Goal: Task Accomplishment & Management: Manage account settings

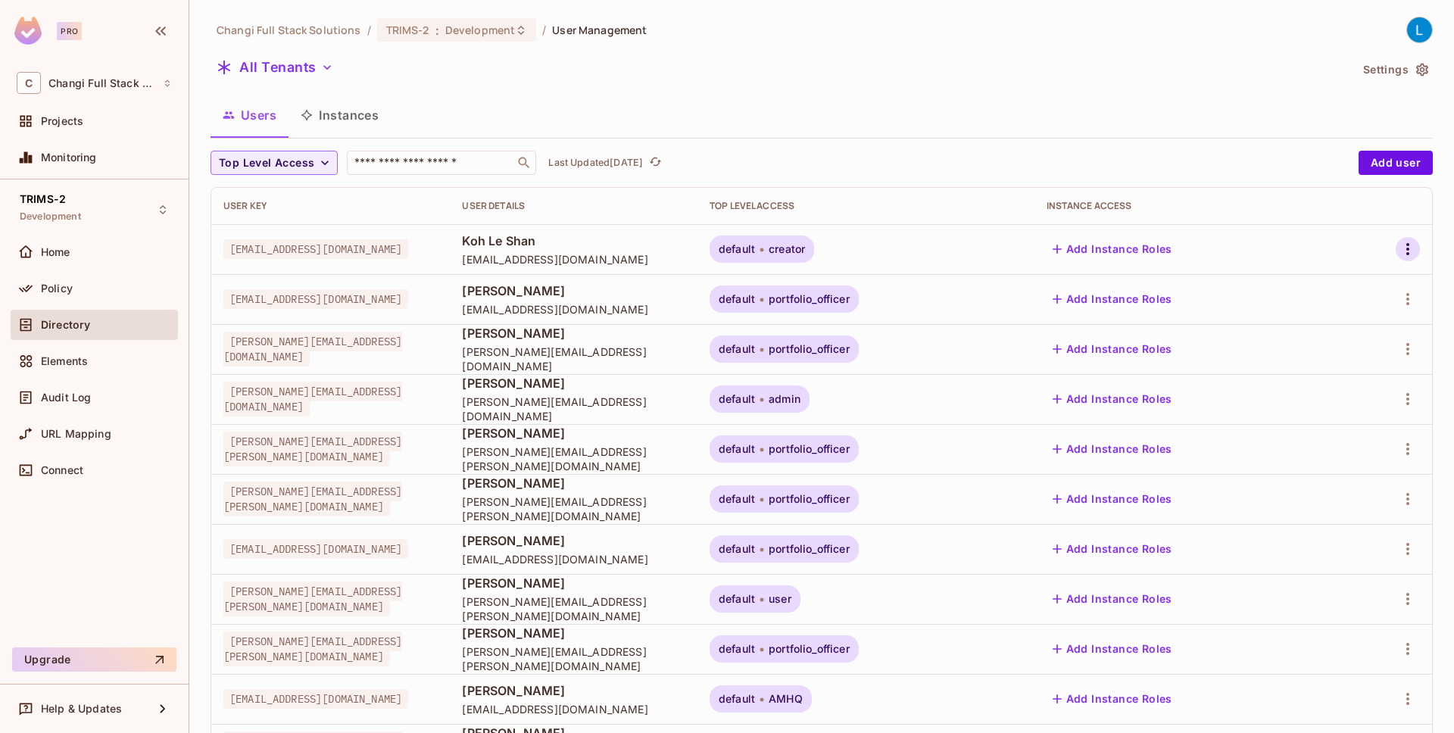
click at [1412, 254] on icon "button" at bounding box center [1407, 249] width 18 height 18
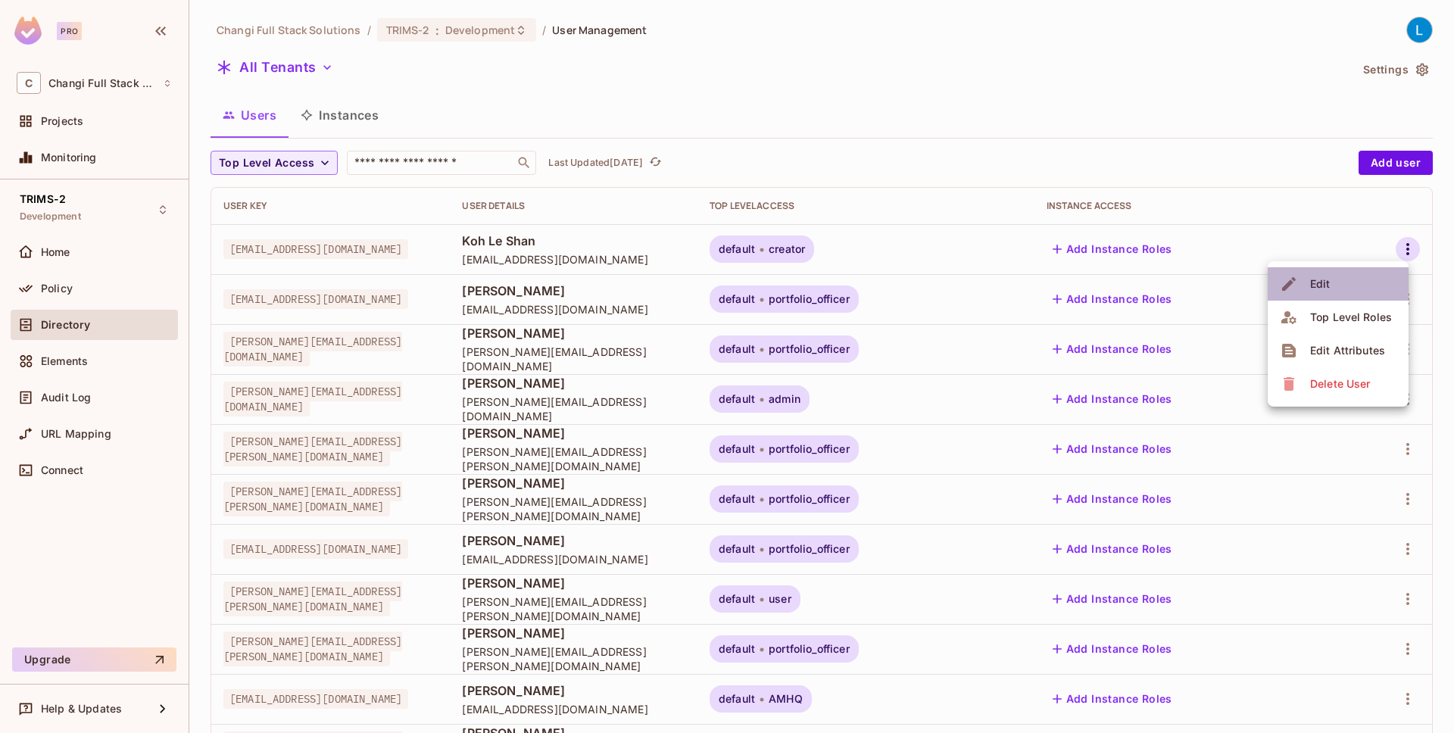
click at [1342, 283] on li "Edit" at bounding box center [1337, 283] width 141 height 33
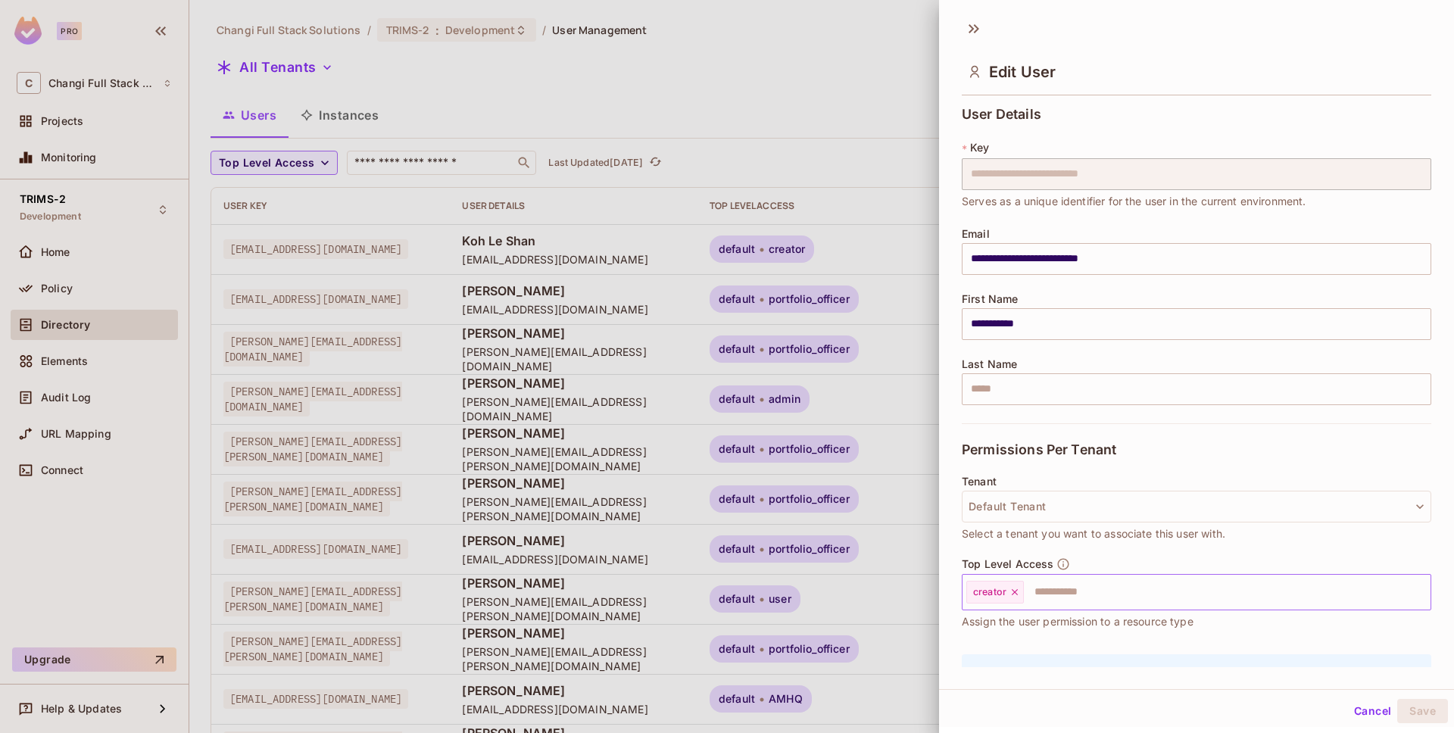
click at [1016, 594] on icon at bounding box center [1015, 592] width 6 height 6
click at [1016, 594] on input "text" at bounding box center [1183, 592] width 437 height 30
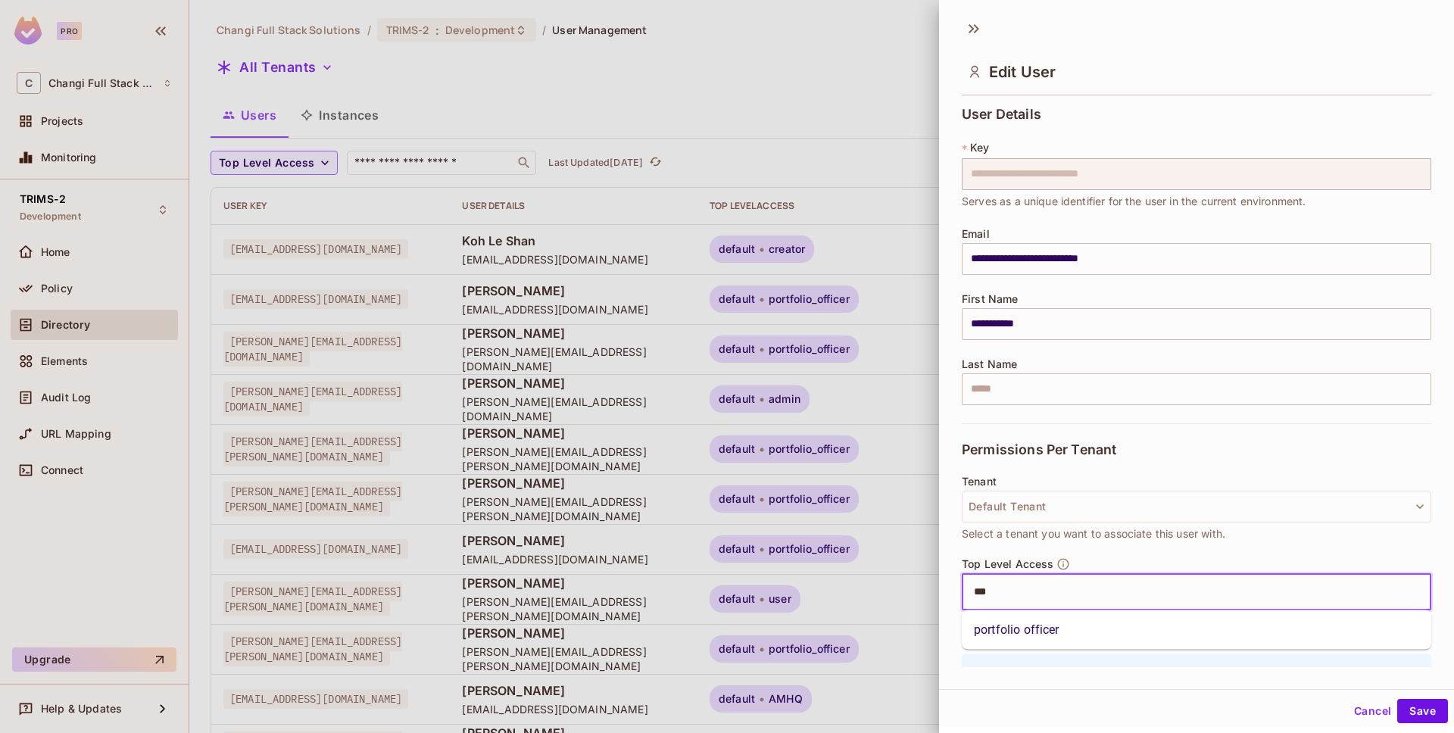
type input "****"
click at [1040, 628] on li "portfolio officer" at bounding box center [1196, 629] width 469 height 27
click at [1404, 703] on button "Save" at bounding box center [1422, 711] width 51 height 24
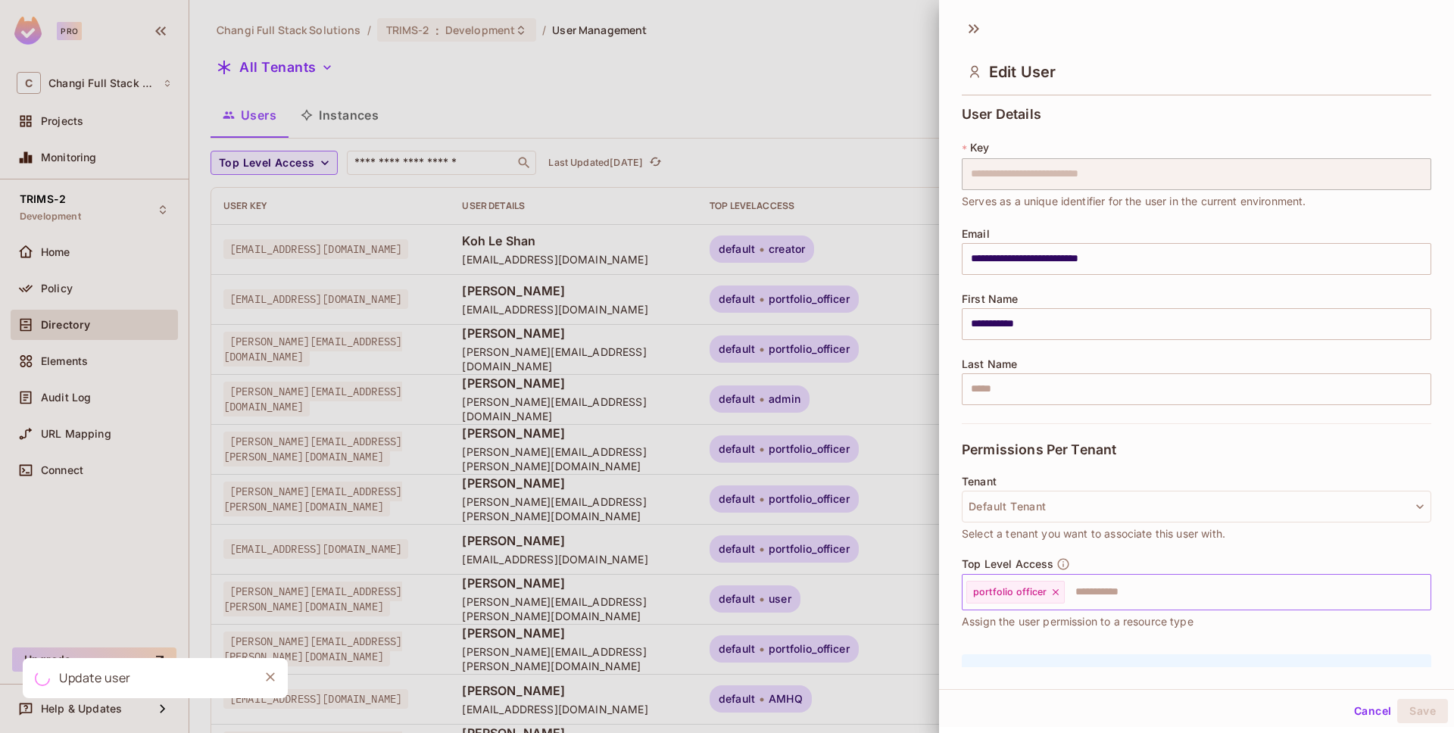
click at [694, 62] on div at bounding box center [727, 366] width 1454 height 733
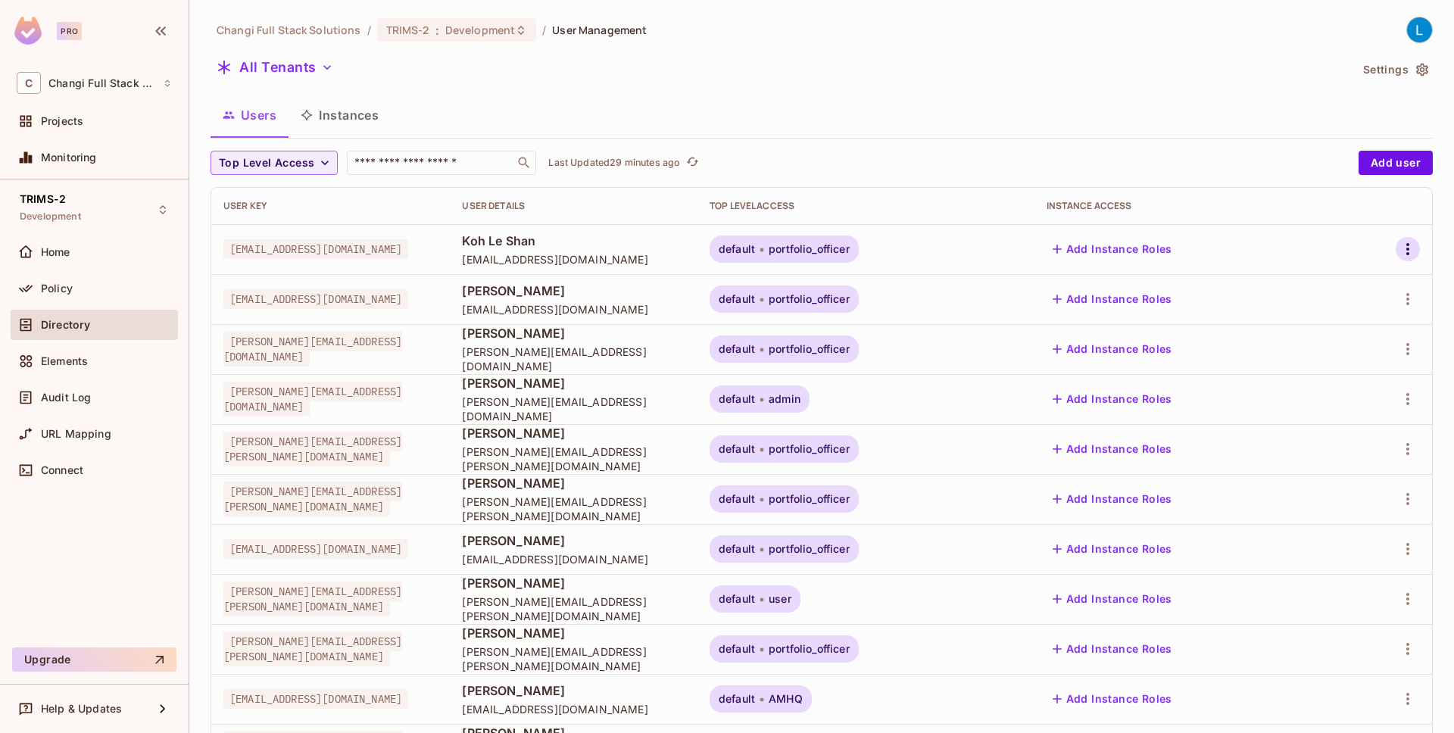
click at [1413, 245] on icon "button" at bounding box center [1407, 249] width 18 height 18
click at [1105, 113] on div at bounding box center [727, 366] width 1454 height 733
click at [81, 292] on div "Policy" at bounding box center [106, 288] width 131 height 12
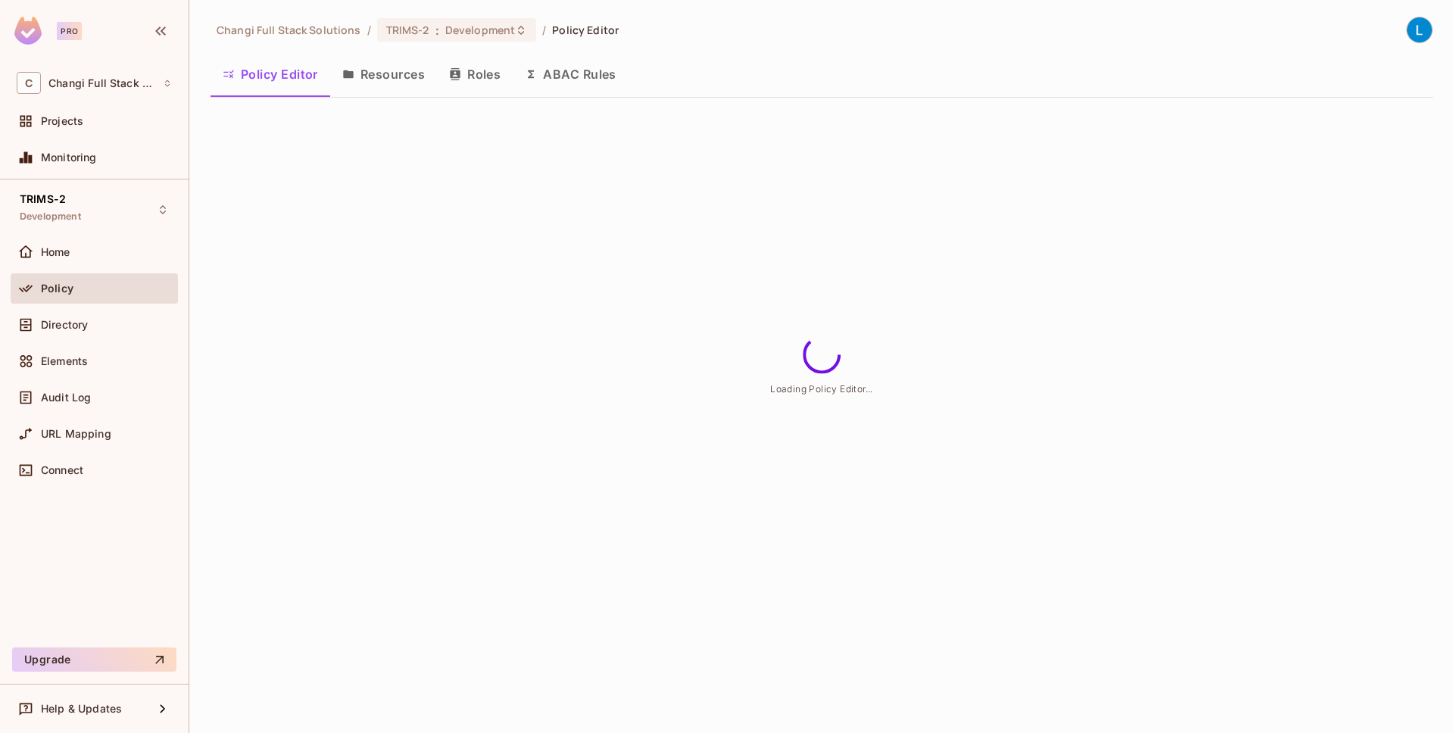
click at [471, 84] on button "Roles" at bounding box center [475, 74] width 76 height 38
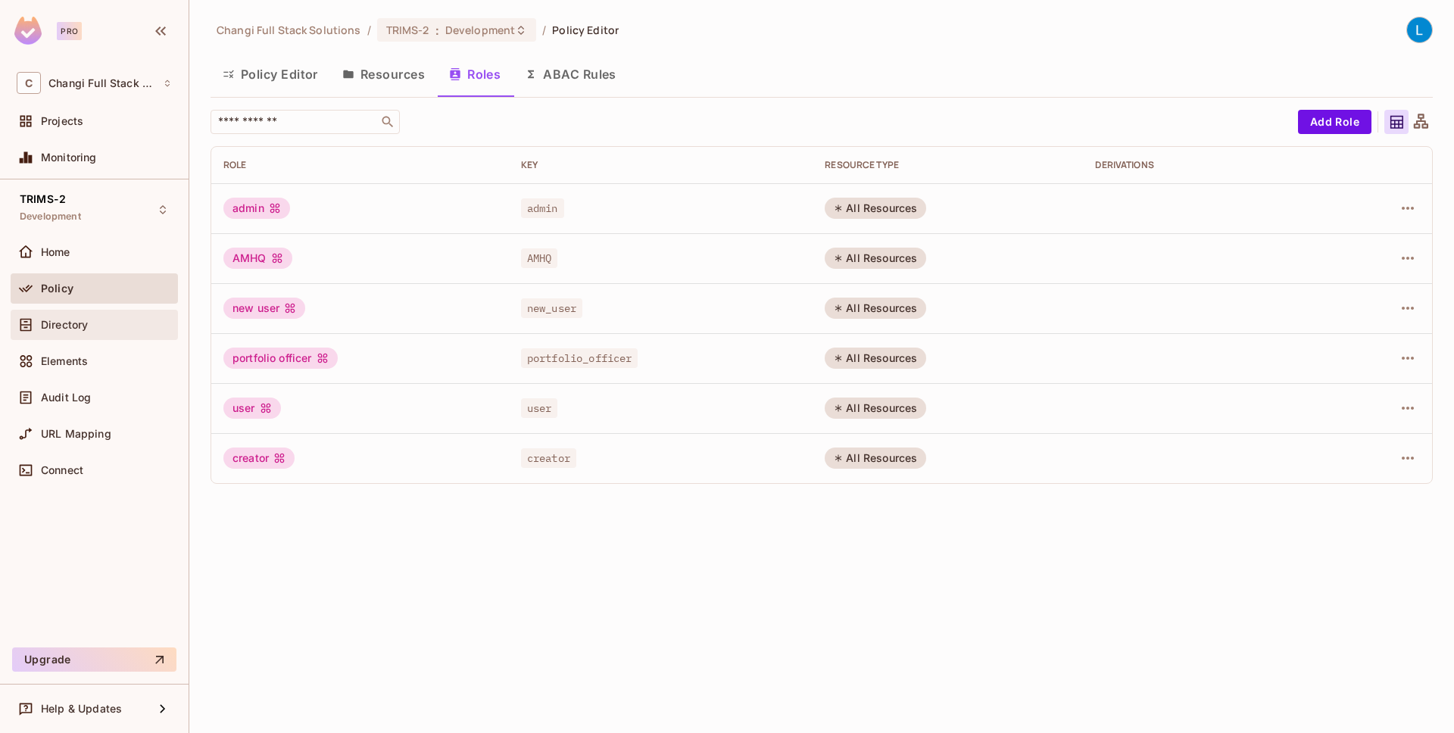
click at [117, 326] on div "Directory" at bounding box center [106, 325] width 131 height 12
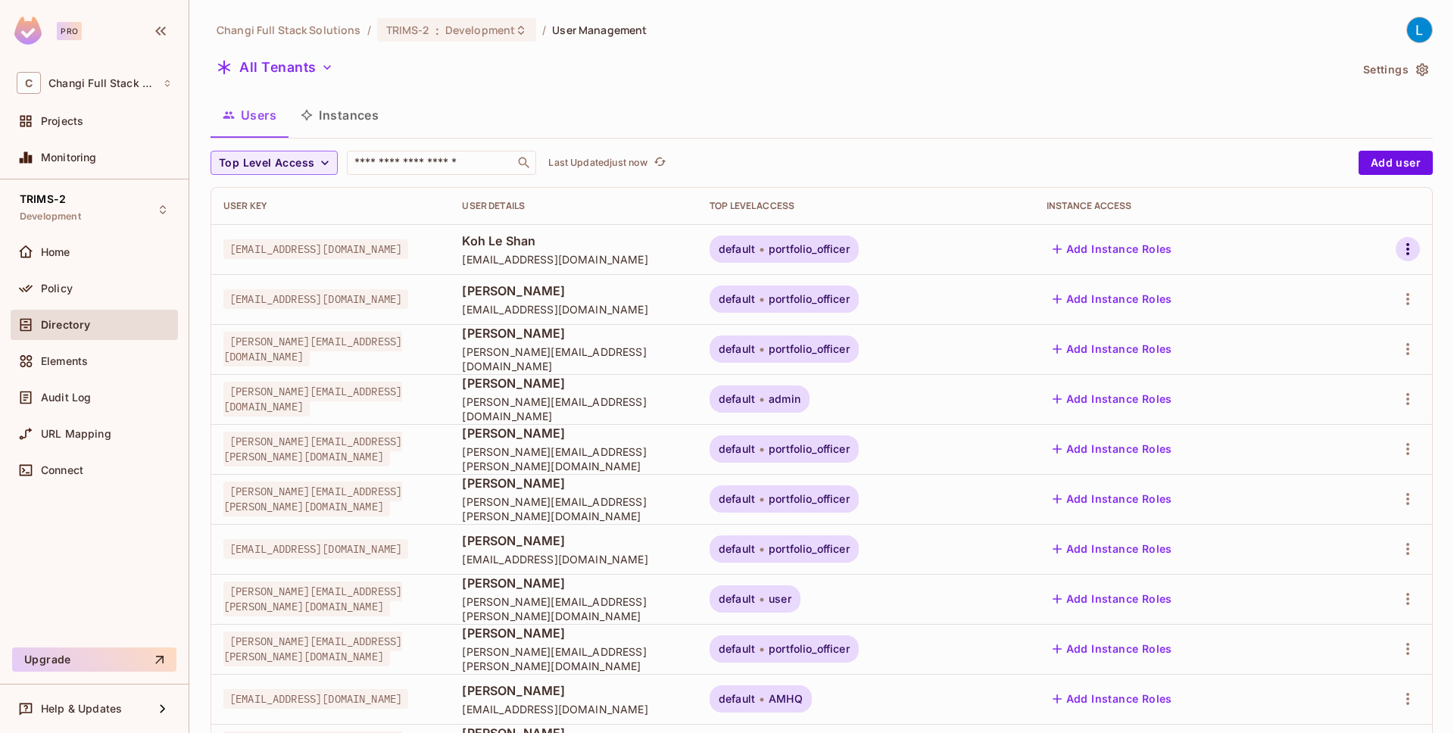
click at [1406, 241] on icon "button" at bounding box center [1407, 249] width 18 height 18
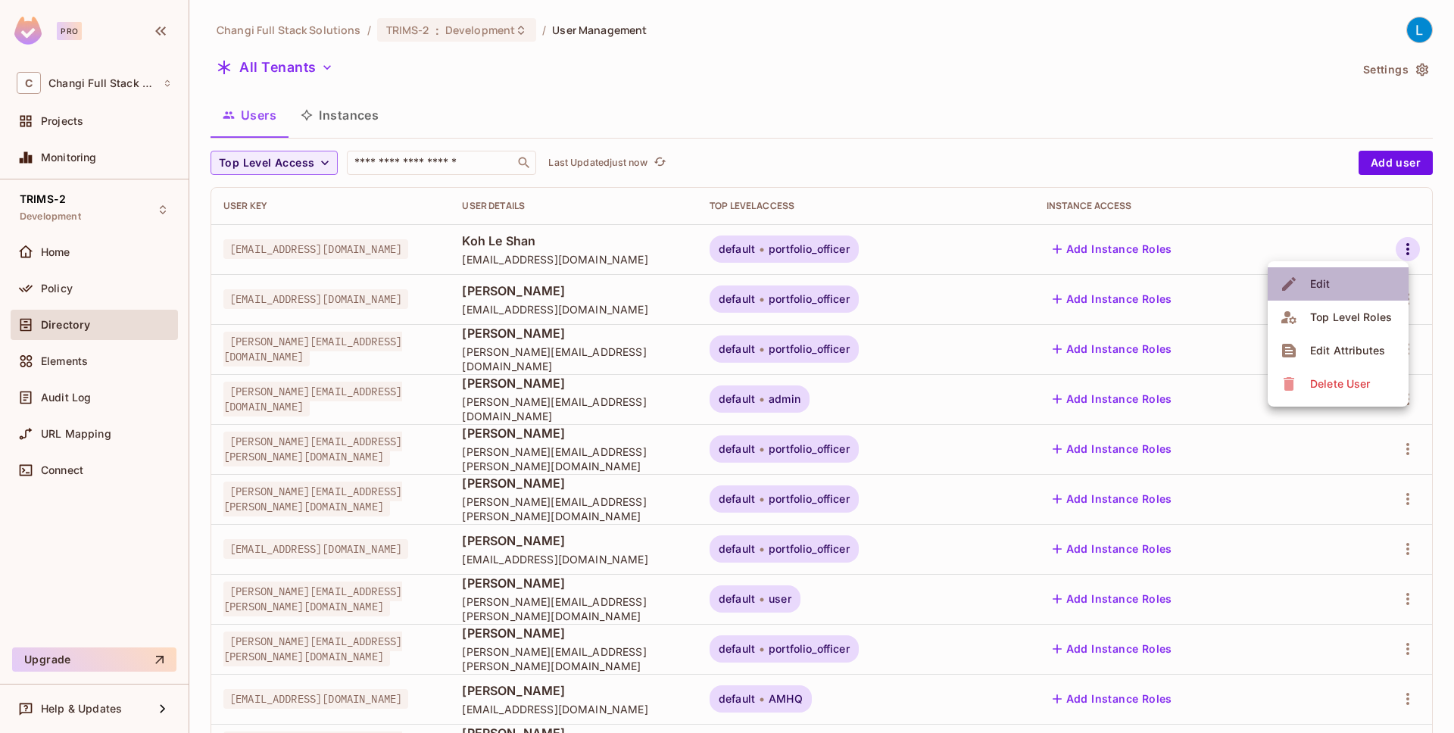
click at [1360, 275] on li "Edit" at bounding box center [1337, 283] width 141 height 33
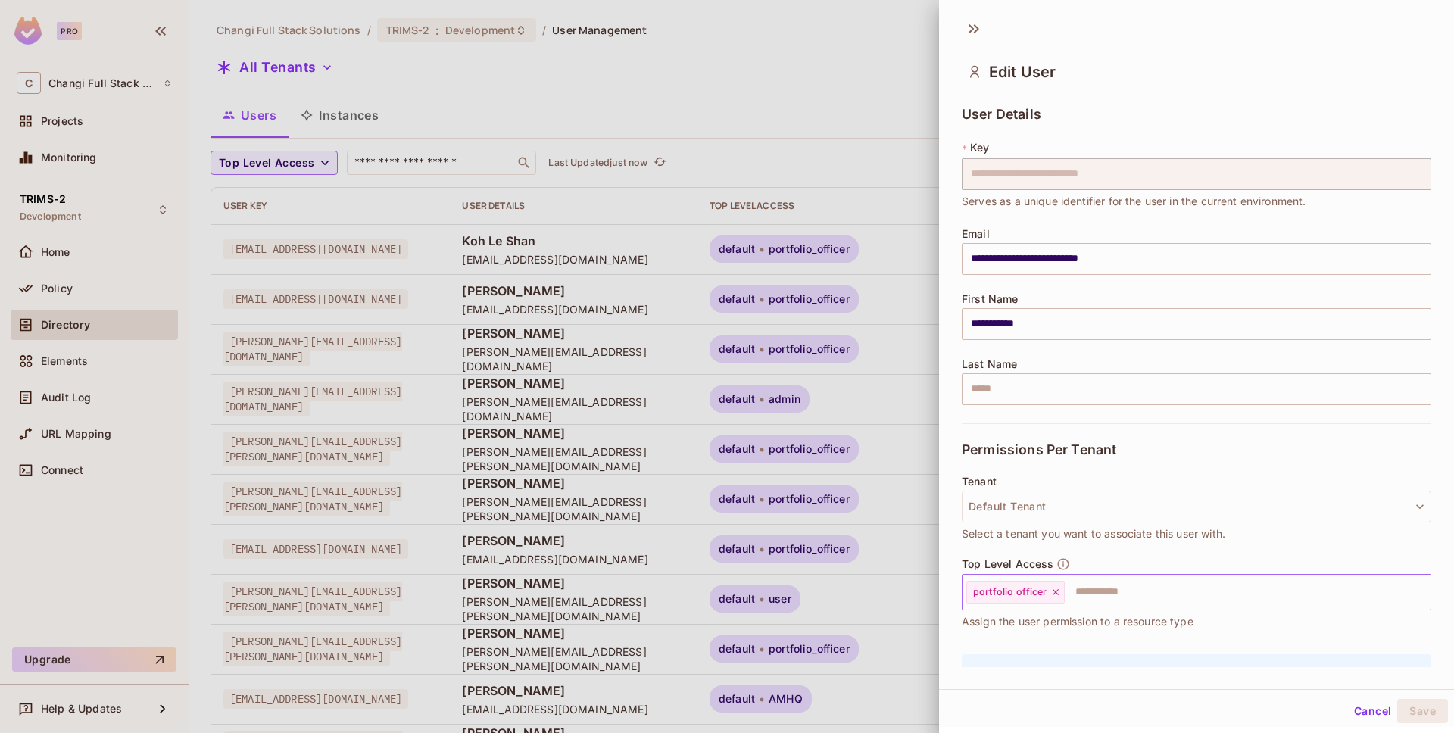
click at [1053, 593] on icon at bounding box center [1055, 592] width 6 height 6
click at [1021, 594] on input "text" at bounding box center [1183, 592] width 437 height 30
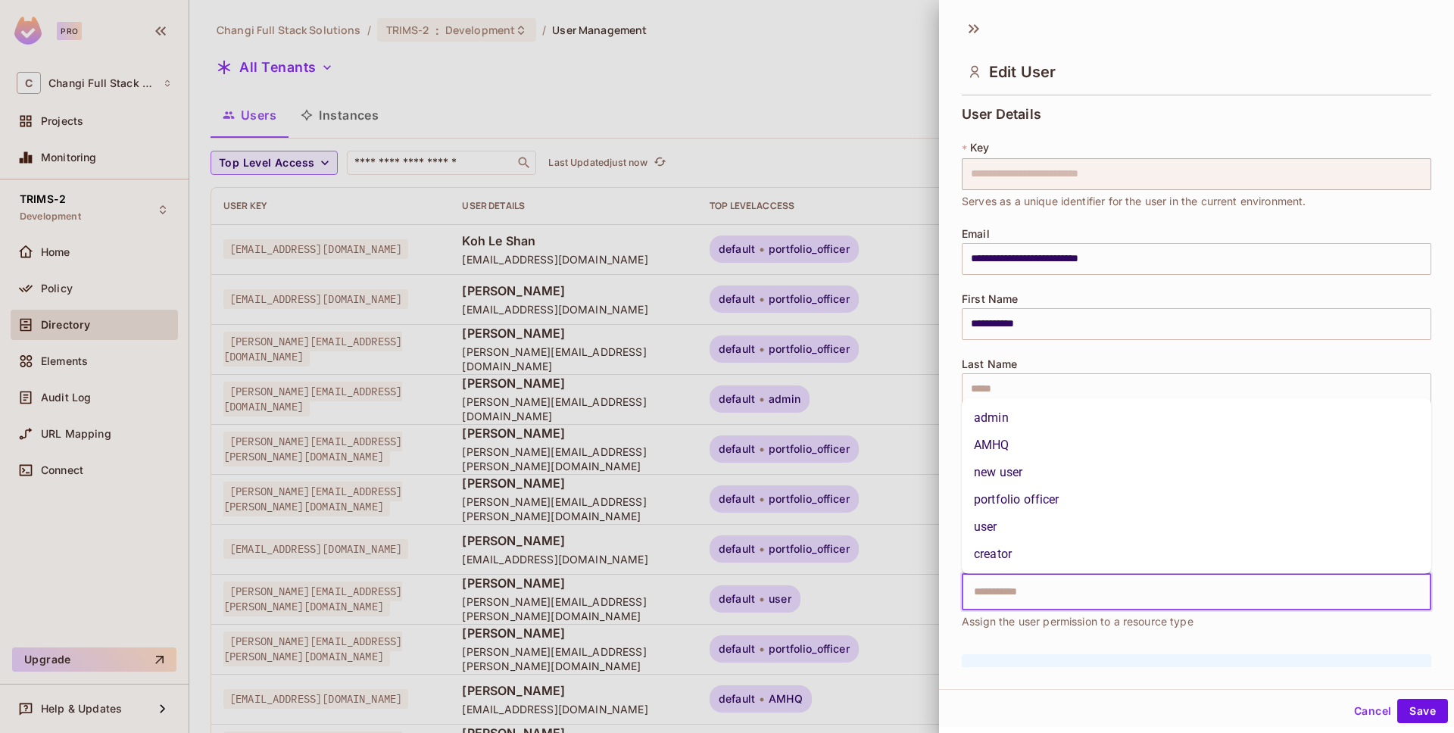
click at [1045, 450] on li "AMHQ" at bounding box center [1196, 445] width 469 height 27
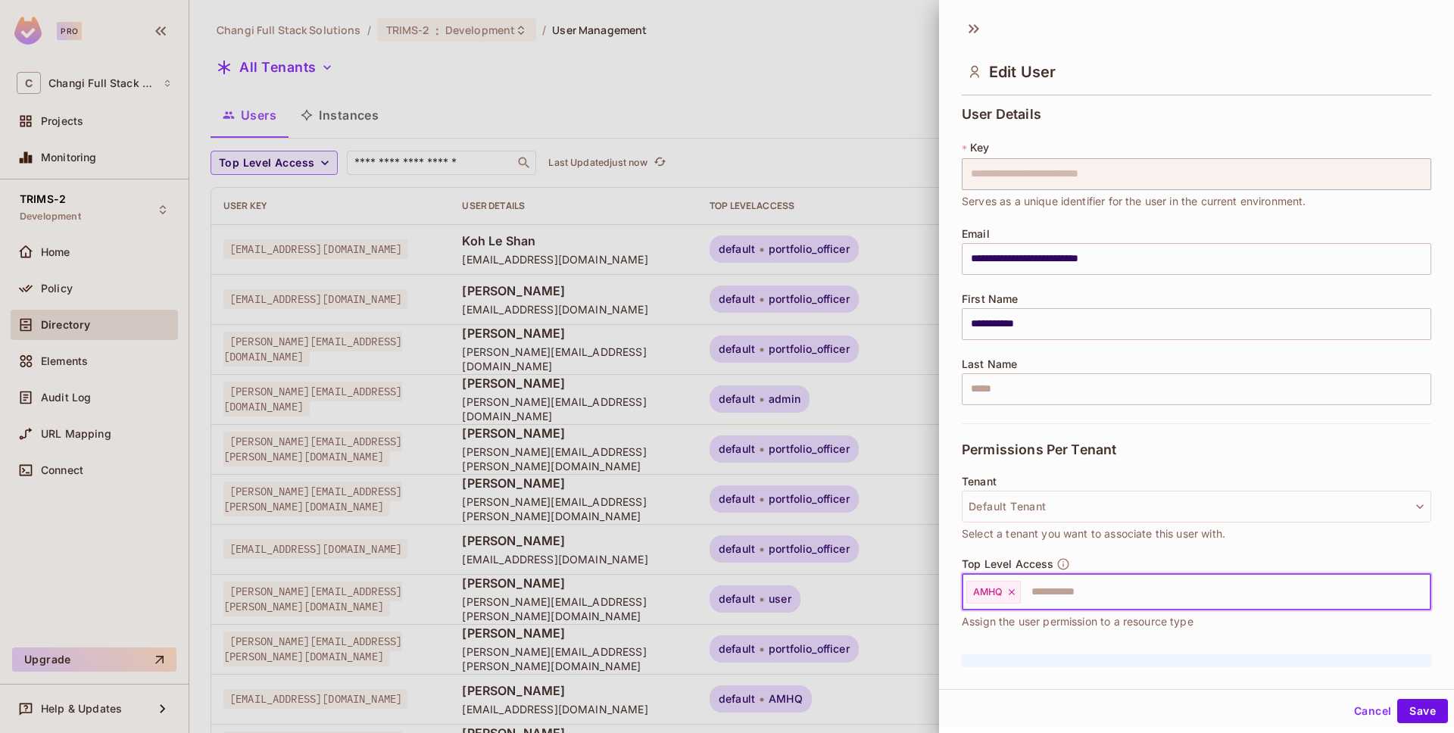
click at [1012, 587] on icon at bounding box center [1011, 592] width 11 height 11
click at [1018, 588] on input "text" at bounding box center [1183, 592] width 437 height 30
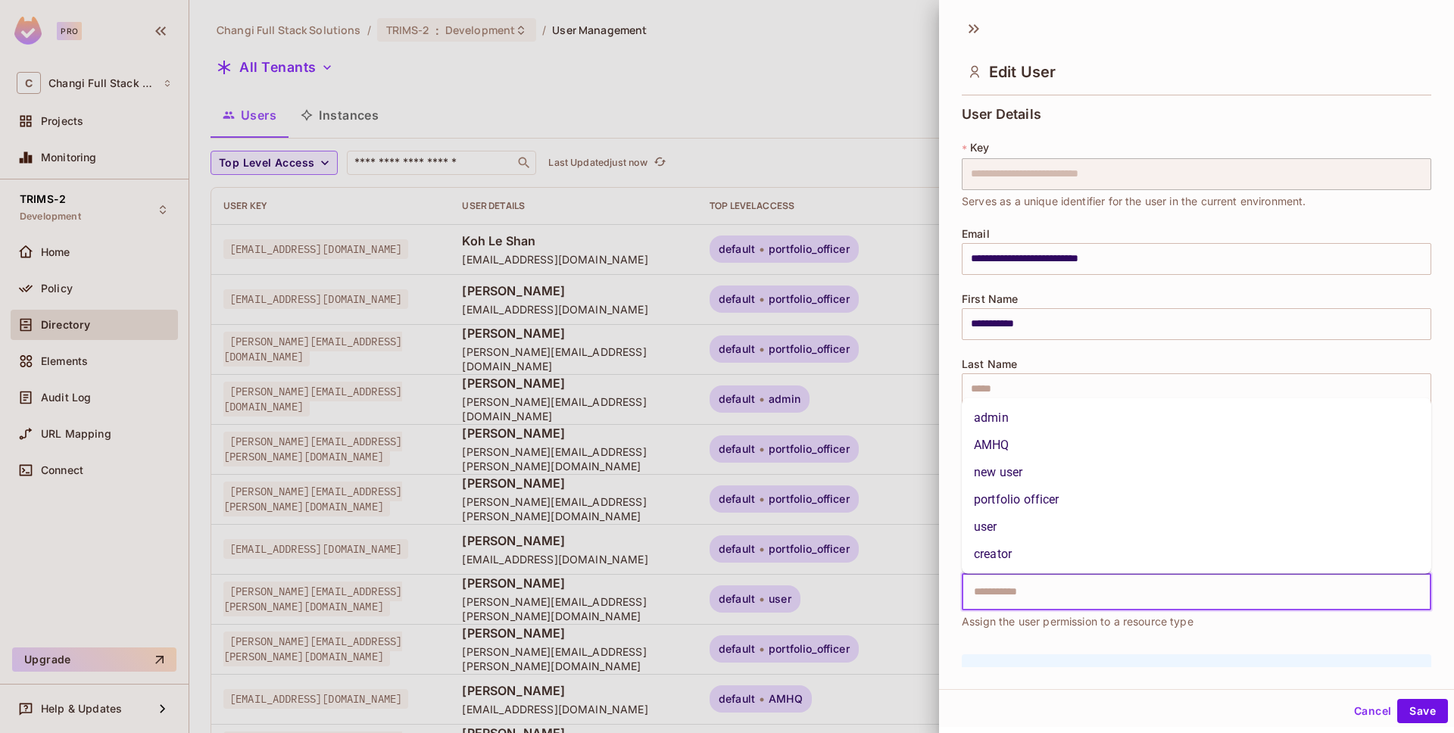
click at [1020, 444] on li "AMHQ" at bounding box center [1196, 445] width 469 height 27
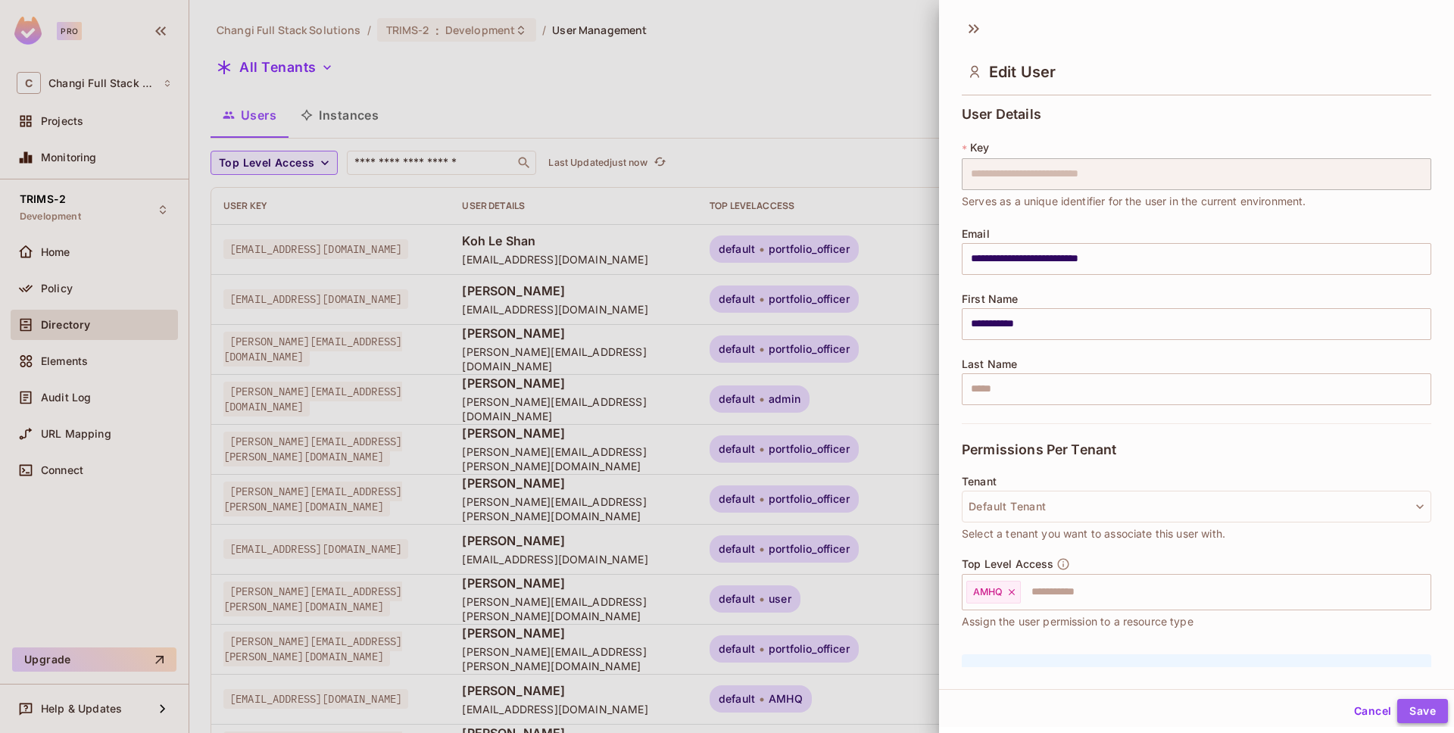
click at [1422, 711] on button "Save" at bounding box center [1422, 711] width 51 height 24
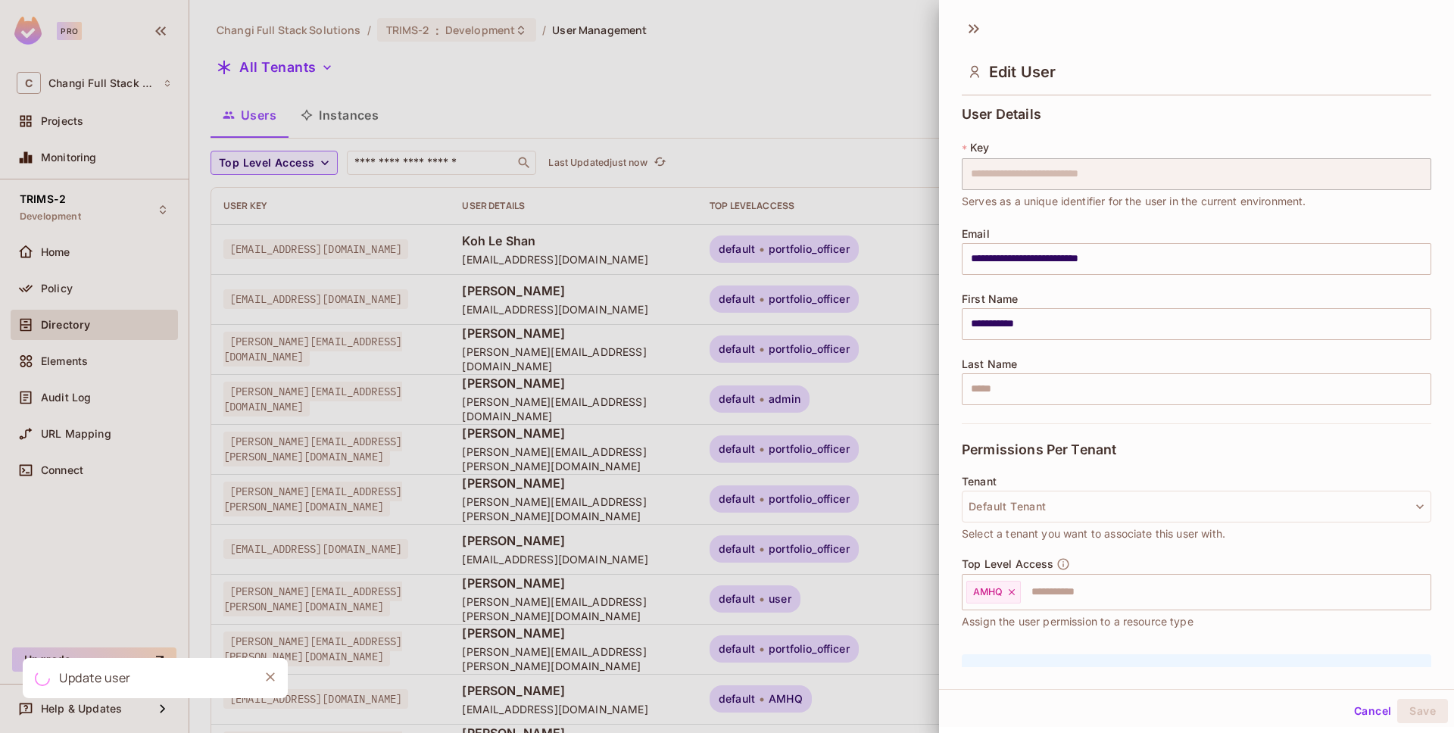
click at [411, 65] on div at bounding box center [727, 366] width 1454 height 733
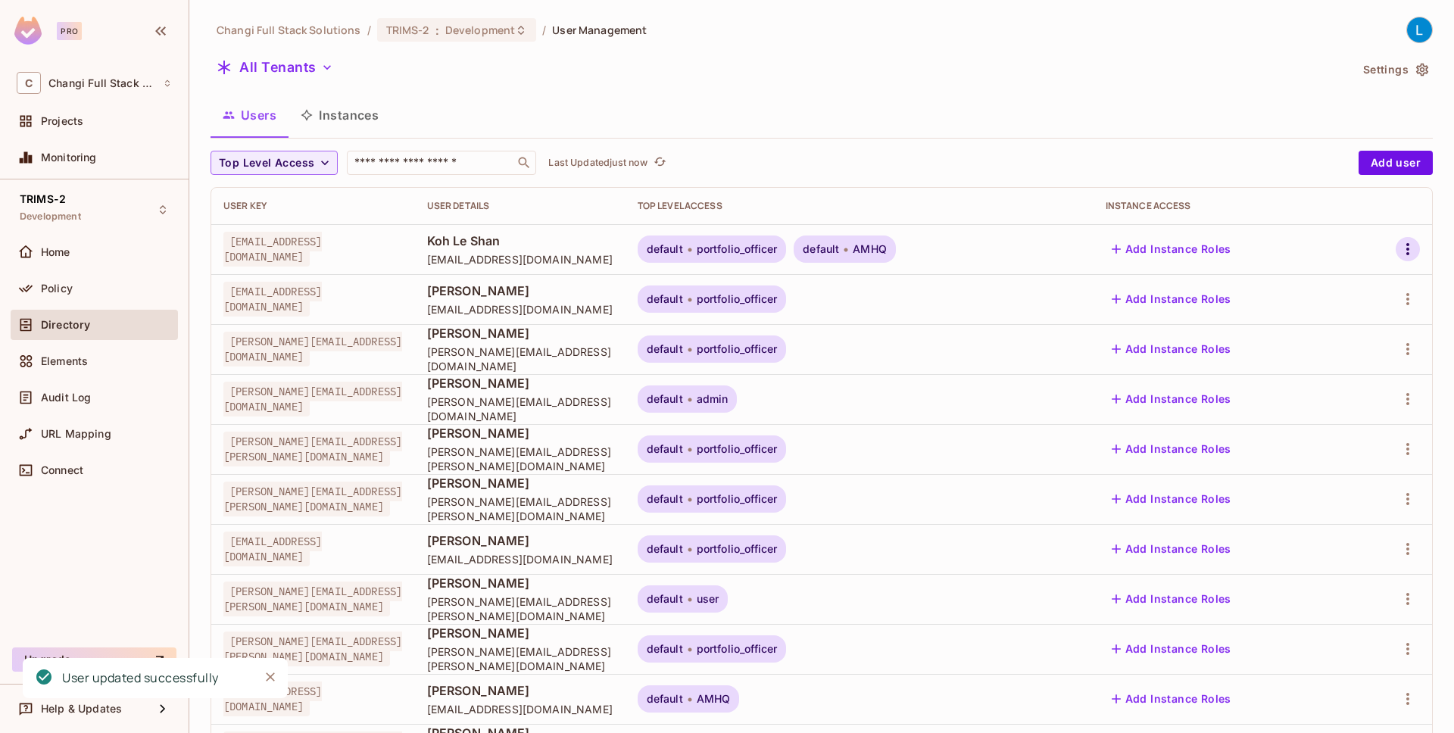
click at [1408, 251] on icon "button" at bounding box center [1407, 249] width 18 height 18
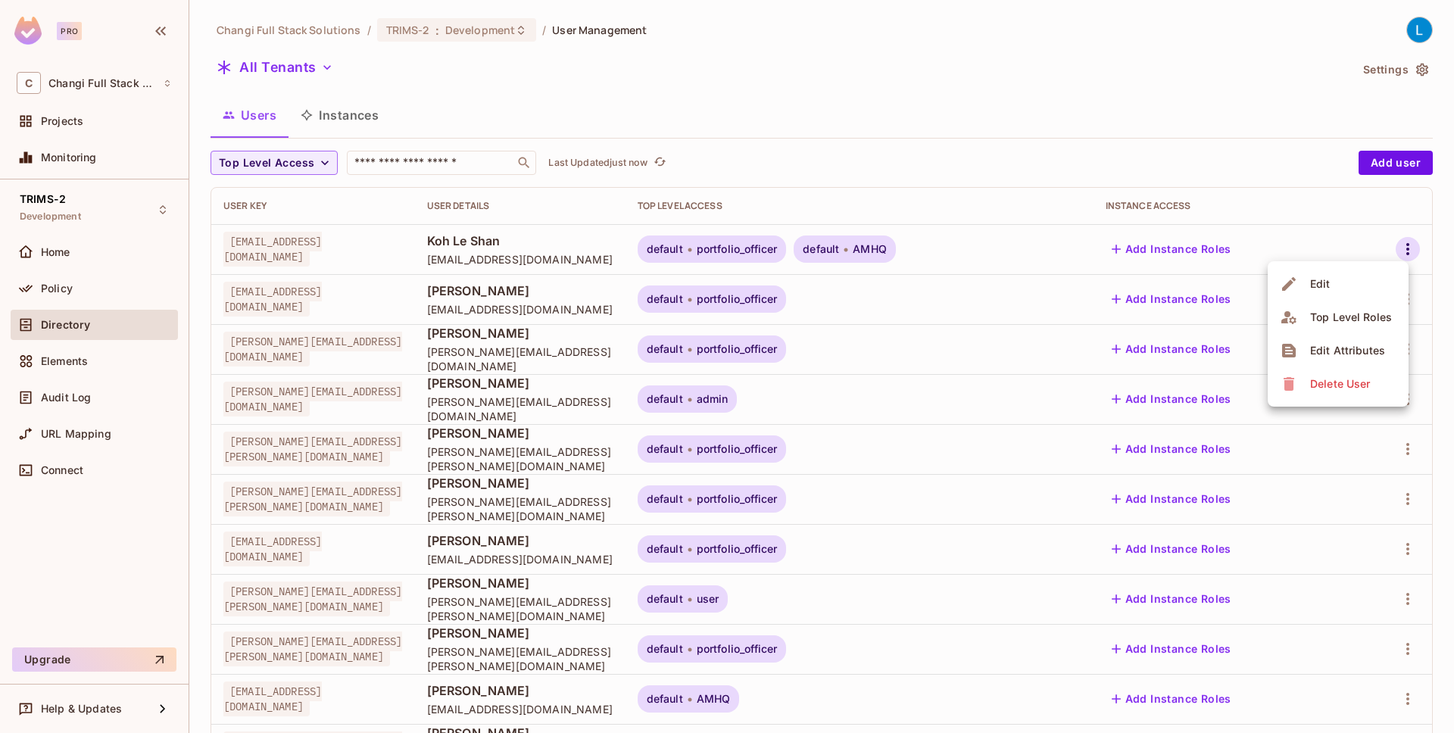
click at [1367, 279] on li "Edit" at bounding box center [1337, 283] width 141 height 33
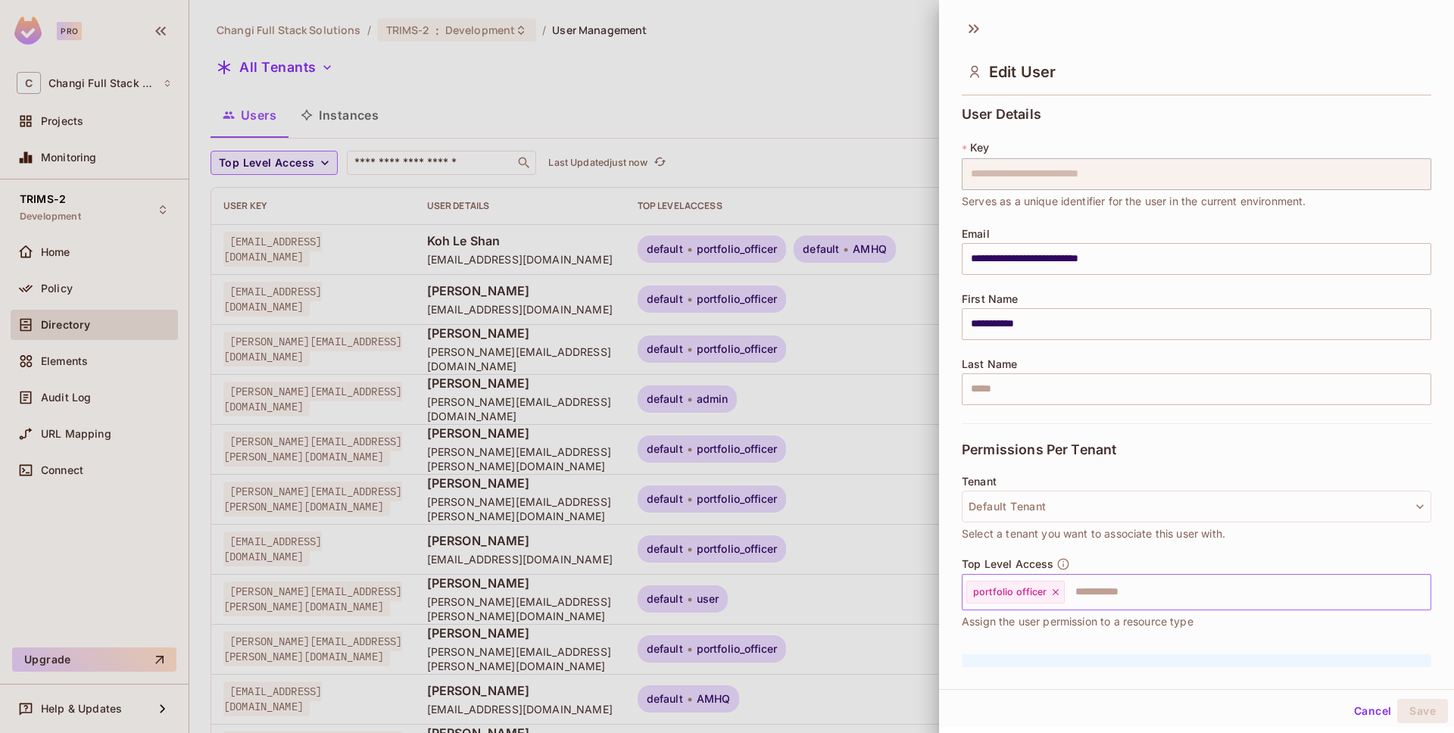
click at [1054, 594] on icon at bounding box center [1055, 592] width 11 height 11
click at [1054, 594] on input "text" at bounding box center [1211, 592] width 379 height 30
click at [1429, 712] on button "Save" at bounding box center [1422, 711] width 51 height 24
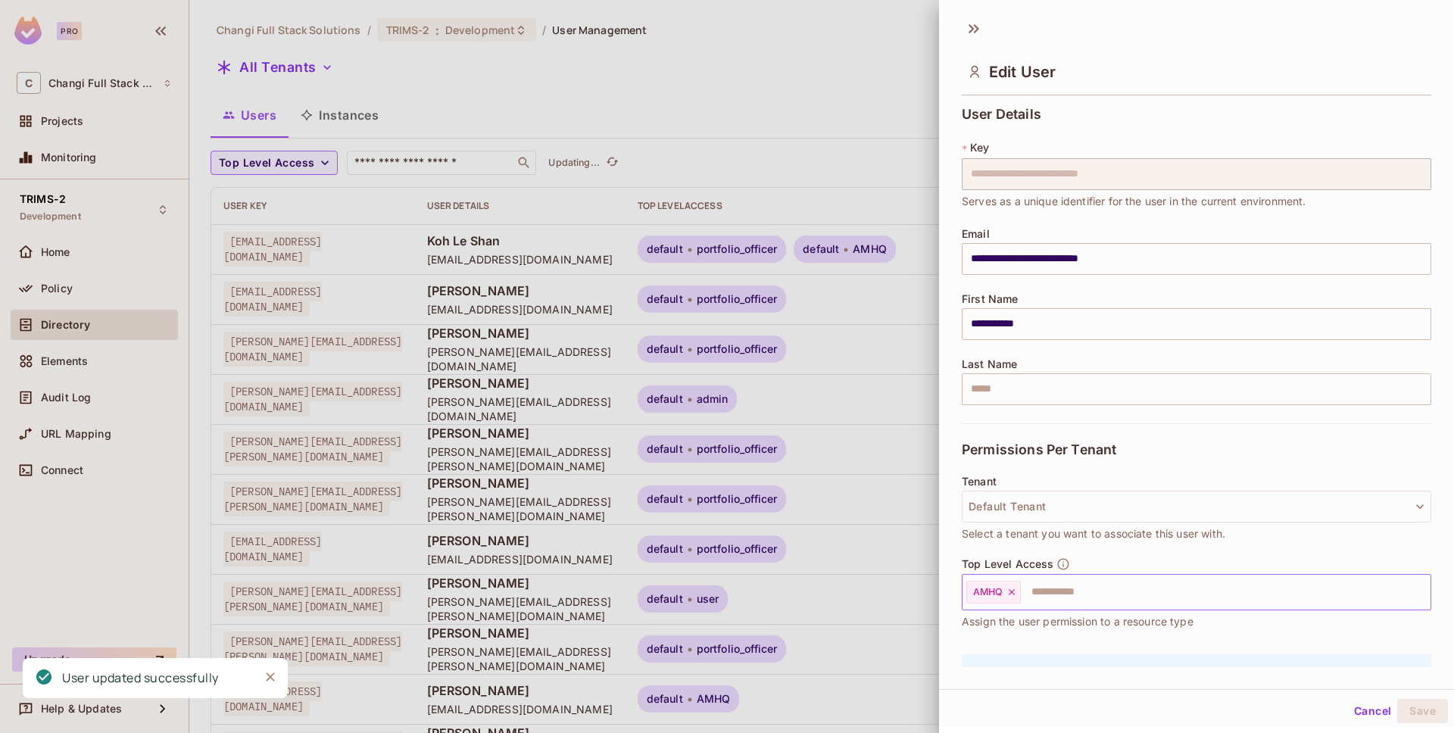
click at [765, 128] on div at bounding box center [727, 366] width 1454 height 733
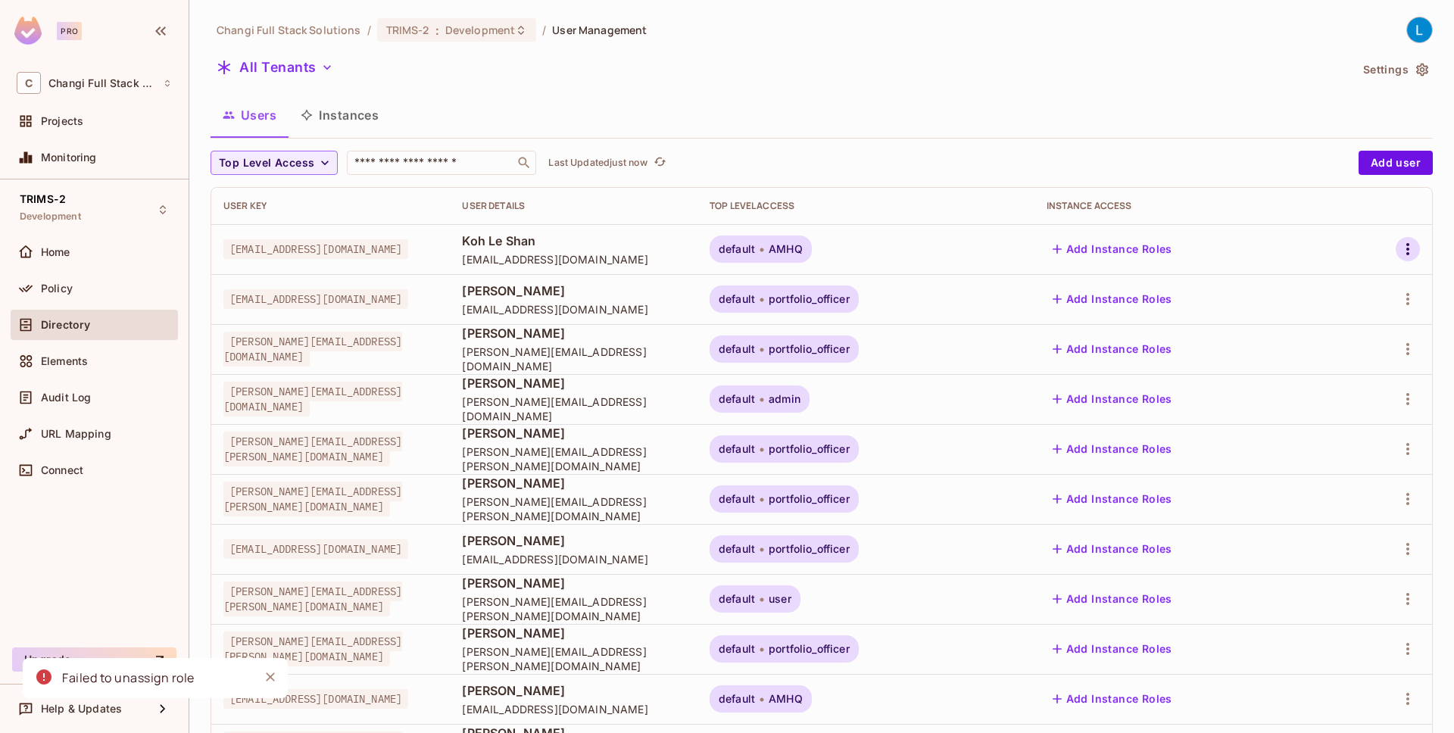
click at [1408, 244] on icon "button" at bounding box center [1407, 249] width 3 height 12
click at [1310, 282] on div "Edit" at bounding box center [1320, 283] width 20 height 15
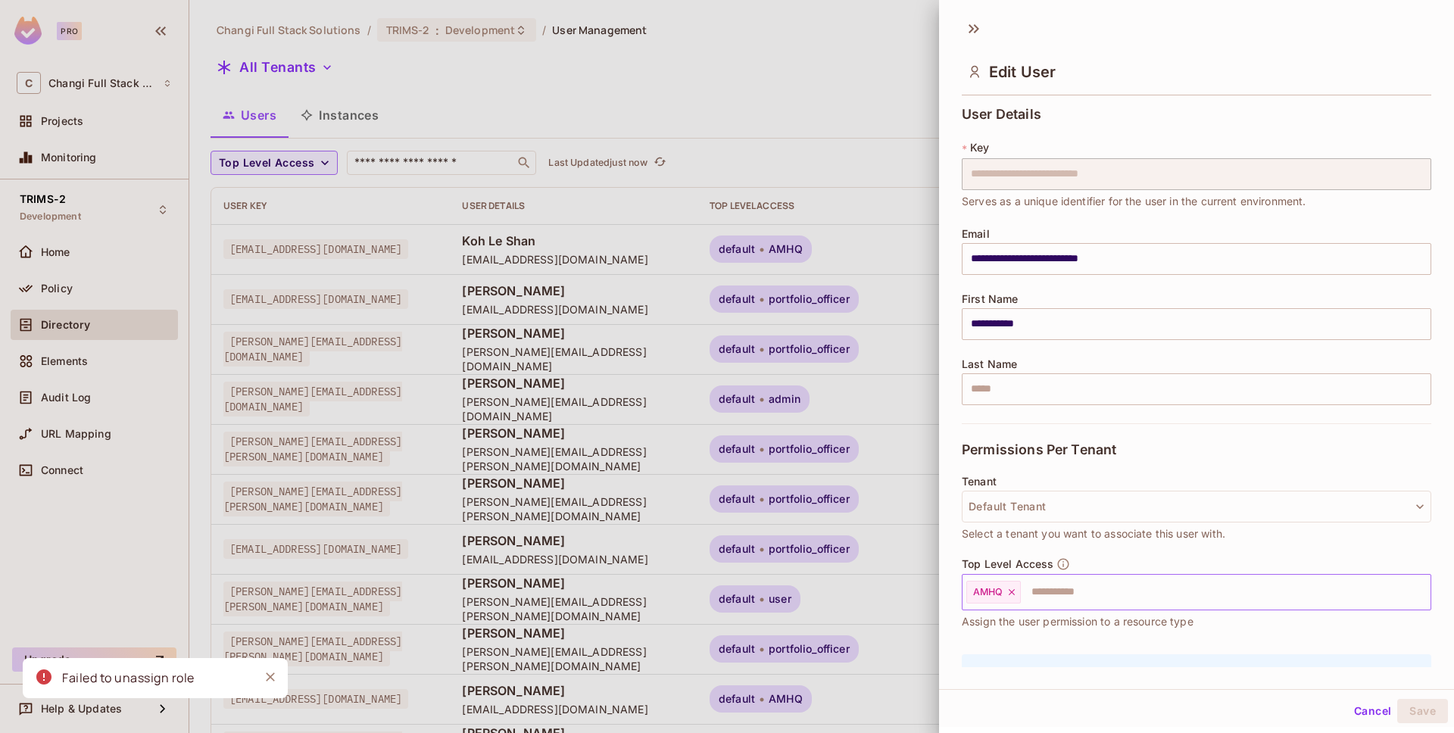
click at [1013, 591] on icon at bounding box center [1011, 592] width 11 height 11
click at [1013, 591] on input "text" at bounding box center [1183, 592] width 437 height 30
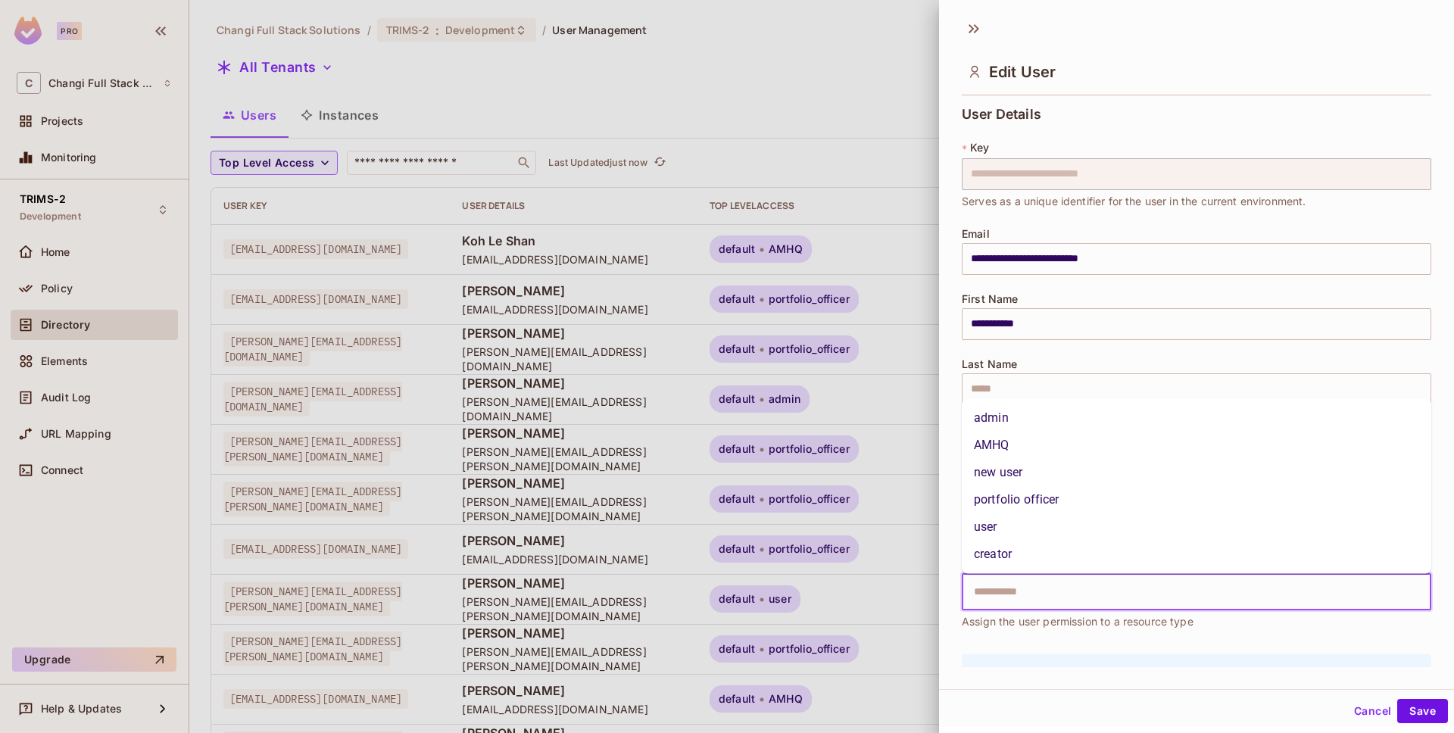
click at [1042, 501] on li "portfolio officer" at bounding box center [1196, 499] width 469 height 27
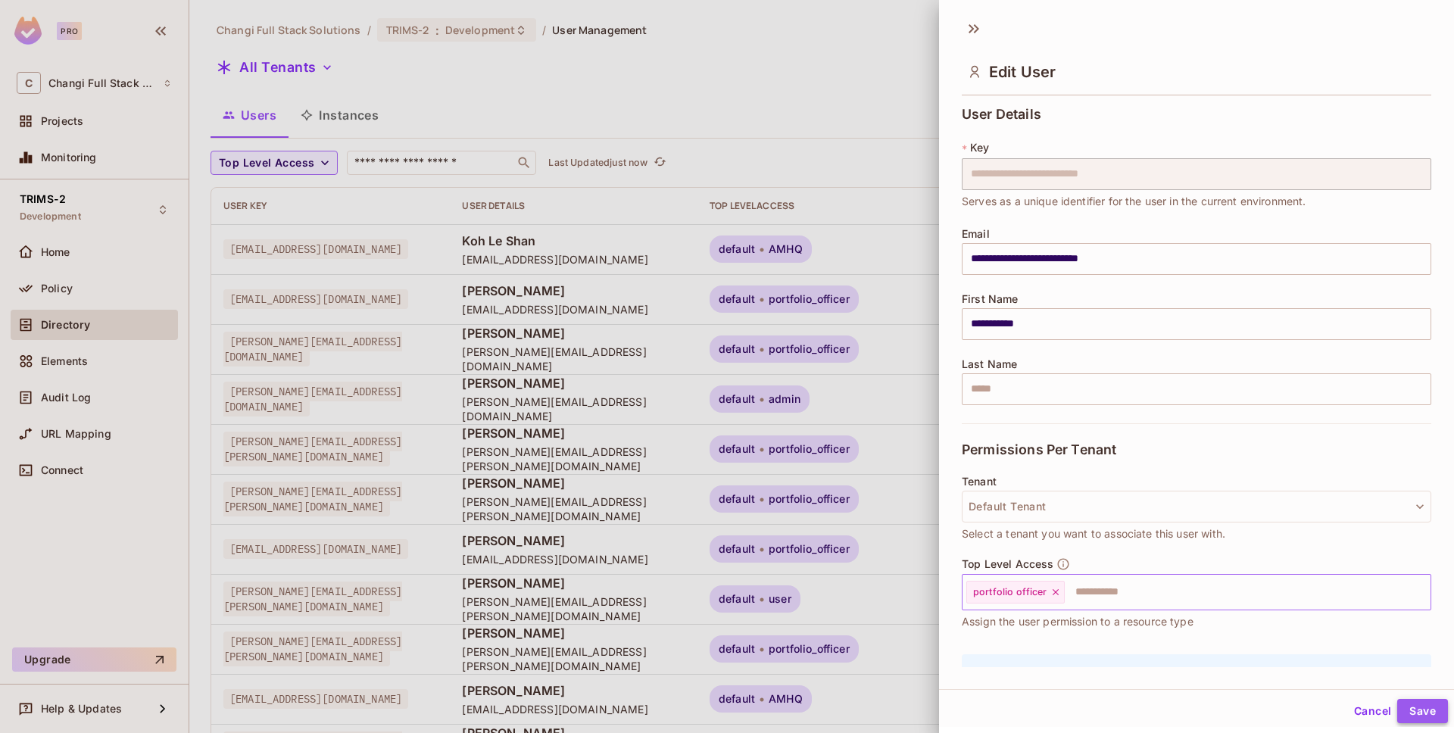
click at [1405, 706] on button "Save" at bounding box center [1422, 711] width 51 height 24
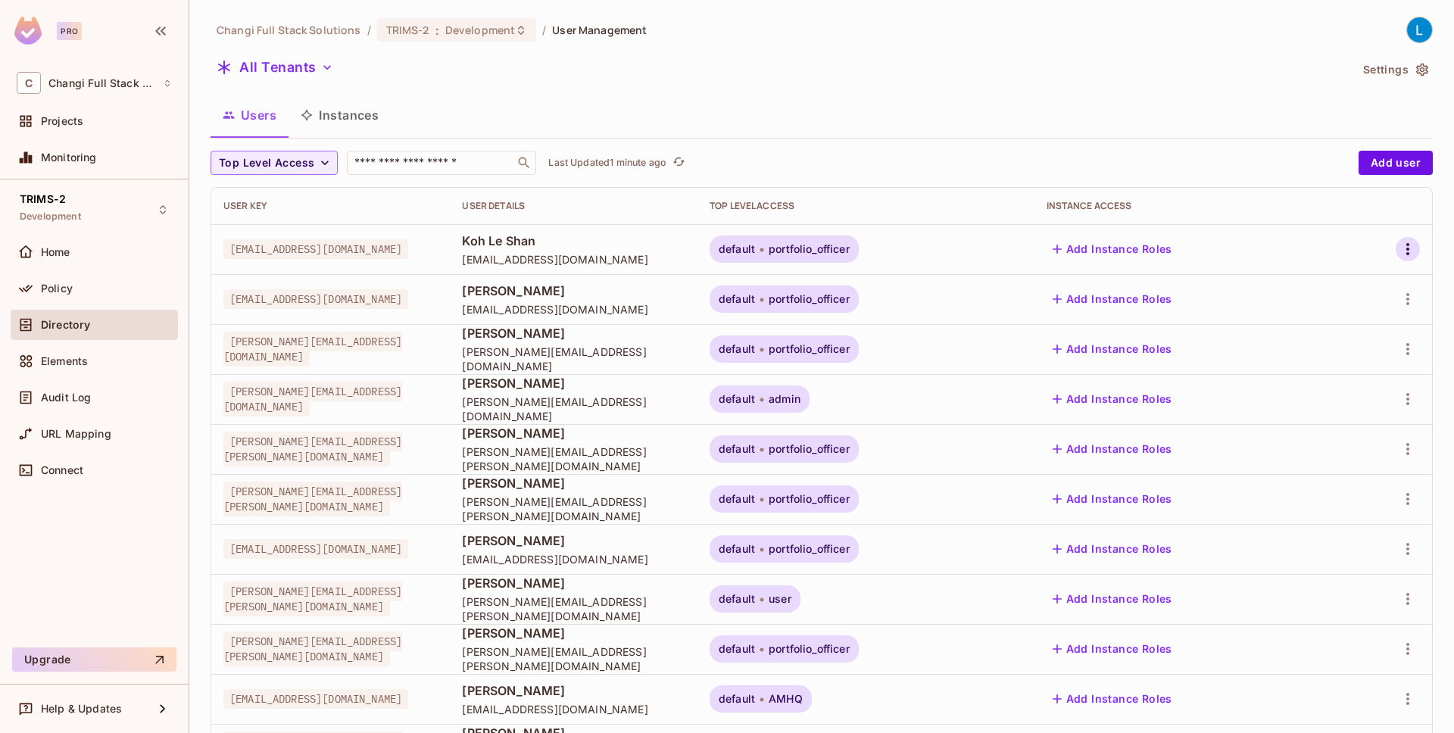
click at [1413, 246] on icon "button" at bounding box center [1407, 249] width 18 height 18
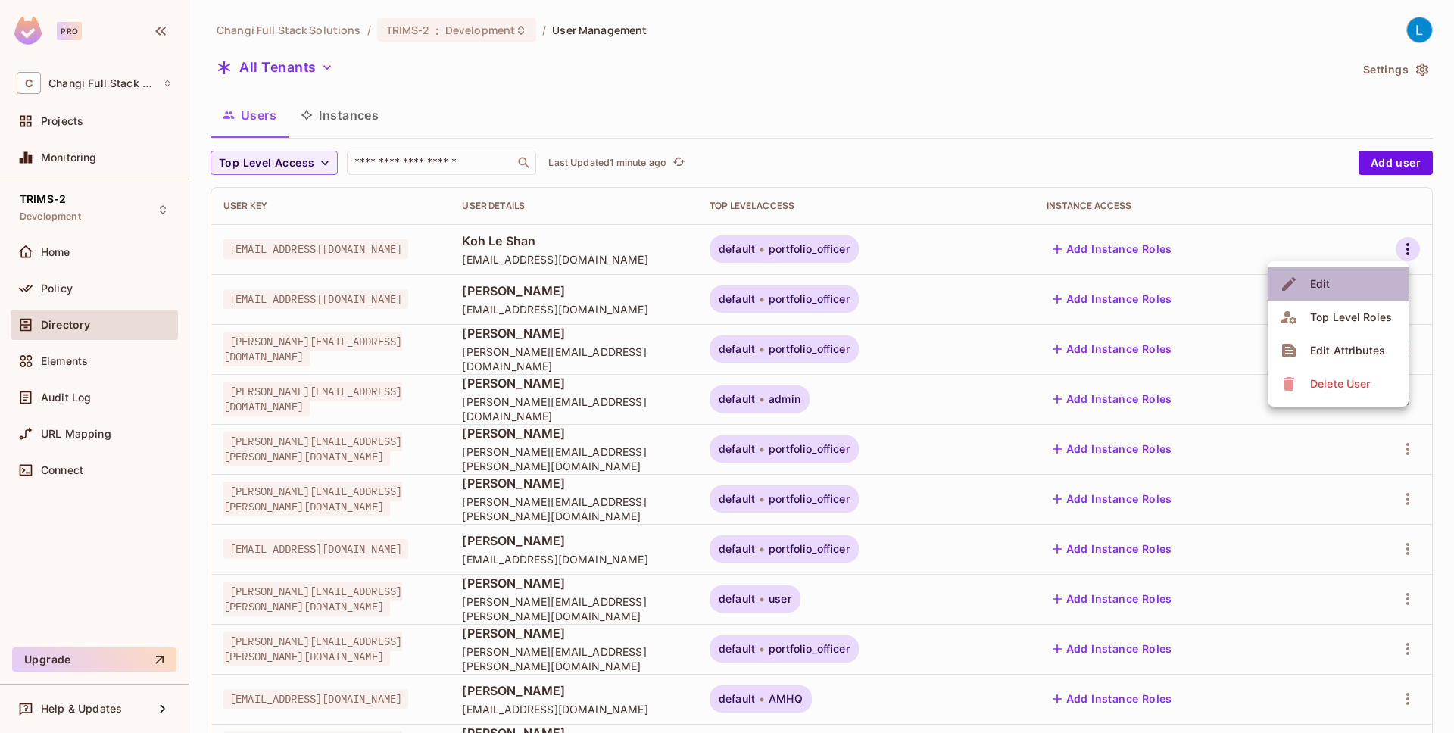
click at [1340, 283] on li "Edit" at bounding box center [1337, 283] width 141 height 33
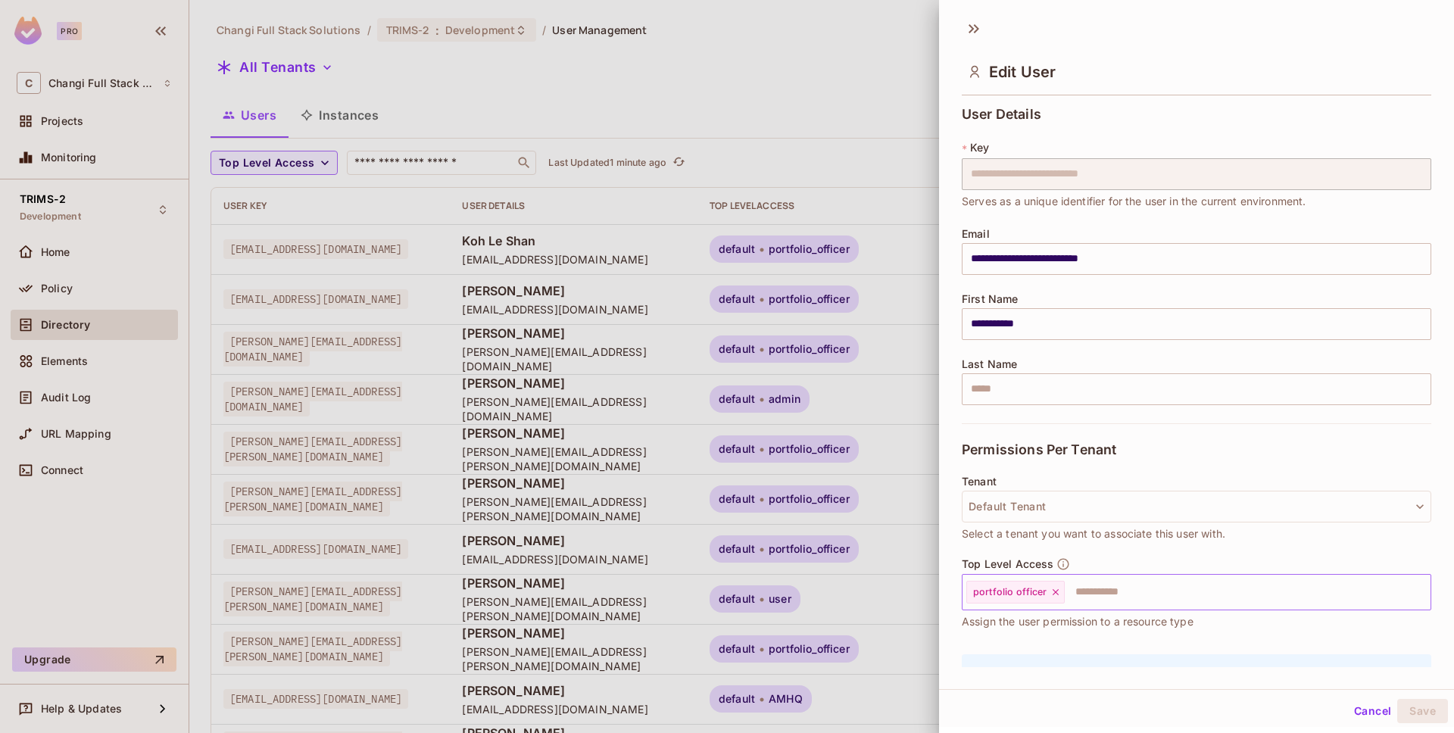
click at [1055, 589] on icon at bounding box center [1055, 592] width 6 height 6
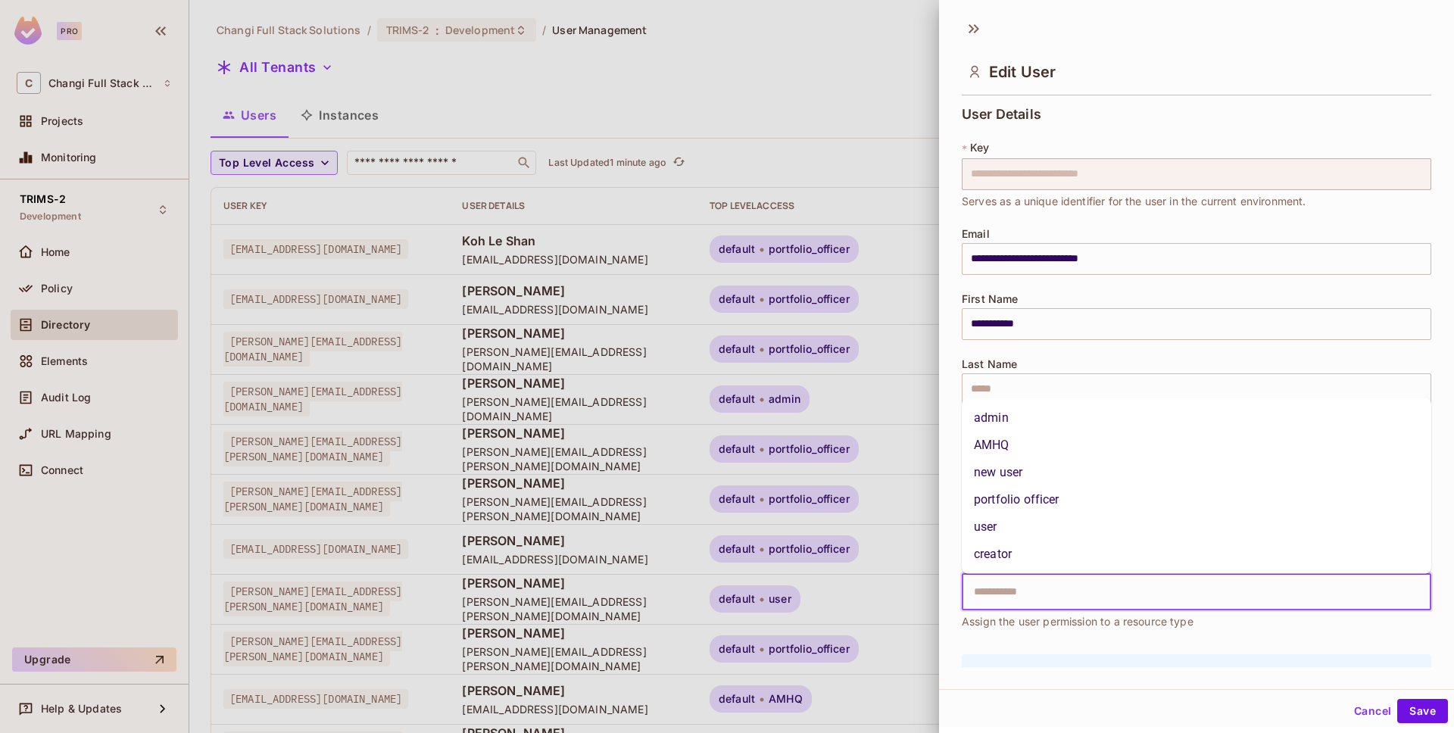
click at [1055, 589] on input "text" at bounding box center [1183, 592] width 437 height 30
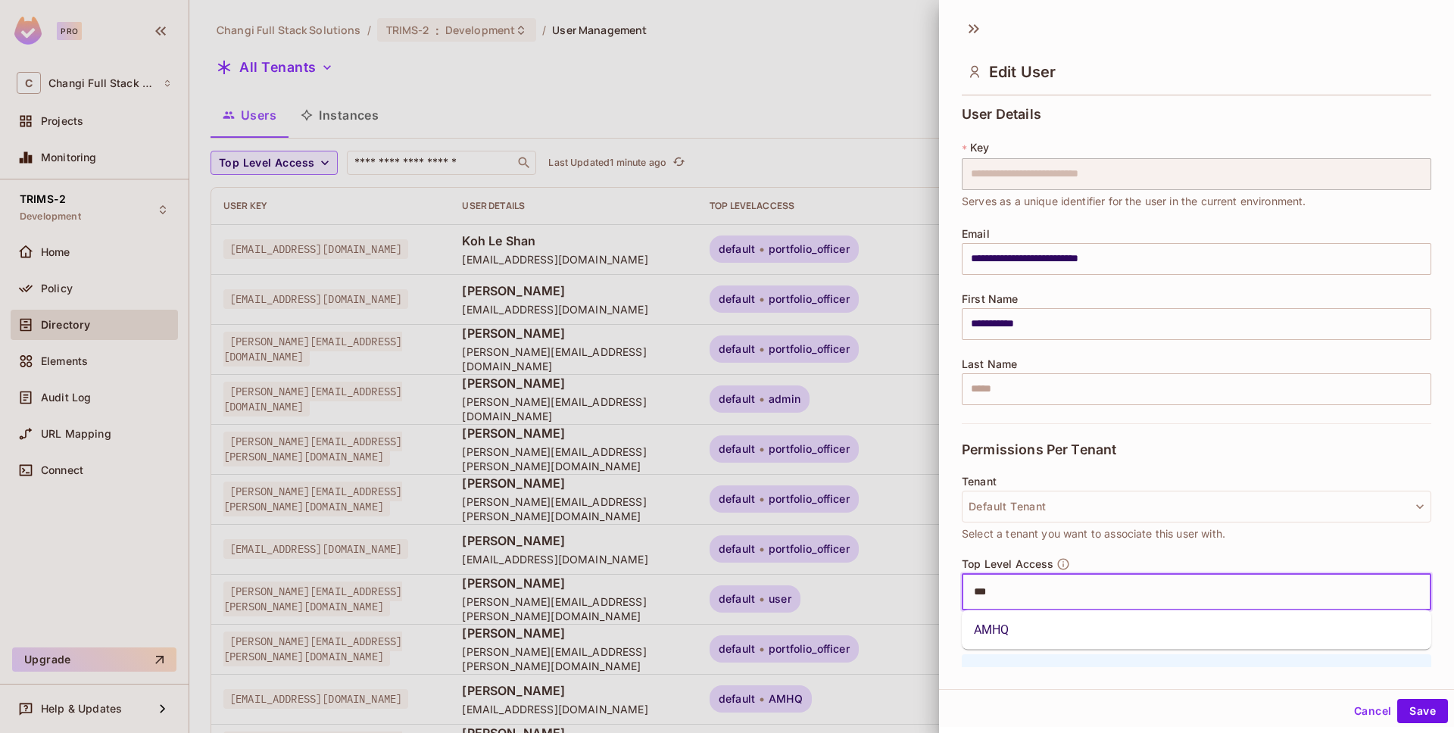
type input "****"
click at [1078, 638] on li "AMHQ" at bounding box center [1196, 629] width 469 height 27
click at [1414, 715] on button "Save" at bounding box center [1422, 711] width 51 height 24
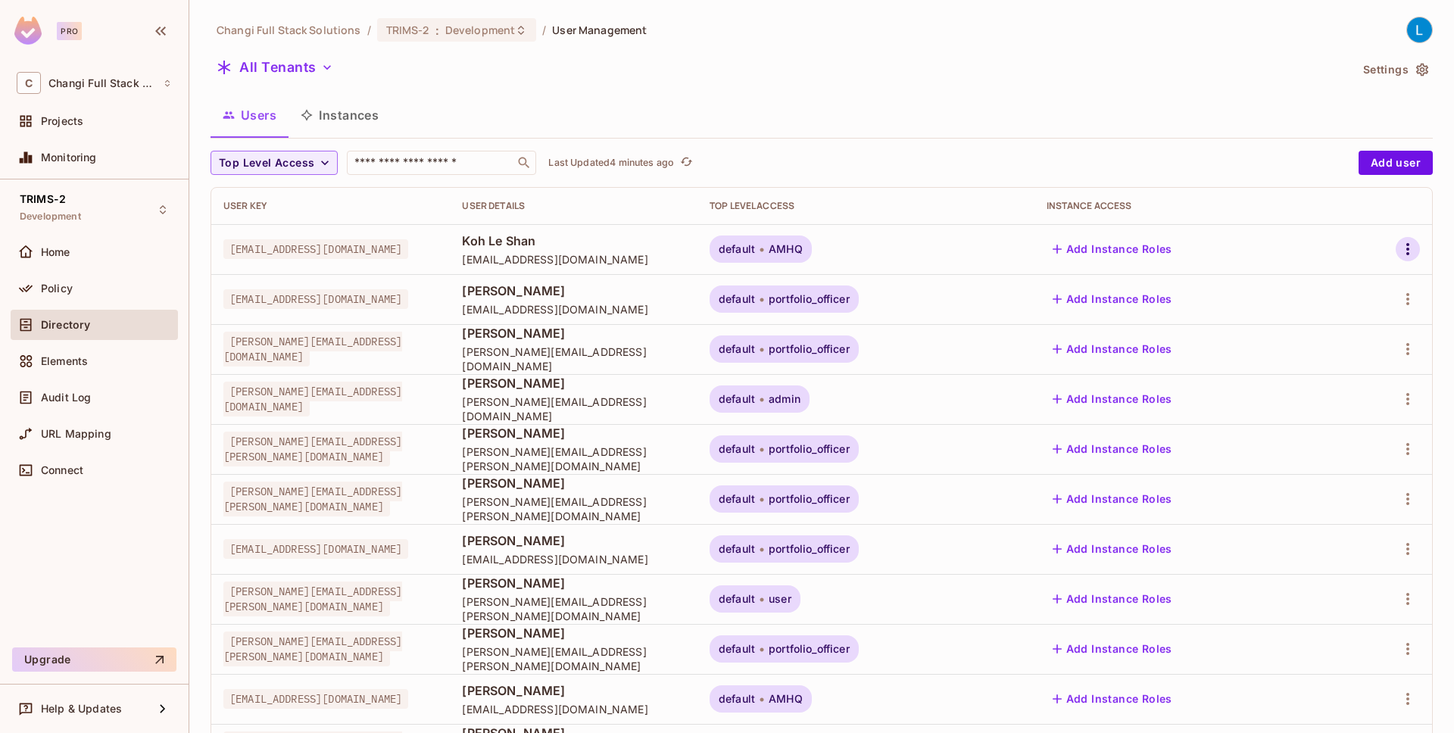
click at [1406, 249] on icon "button" at bounding box center [1407, 249] width 3 height 12
click at [1078, 61] on div at bounding box center [727, 366] width 1454 height 733
